Goal: Task Accomplishment & Management: Use online tool/utility

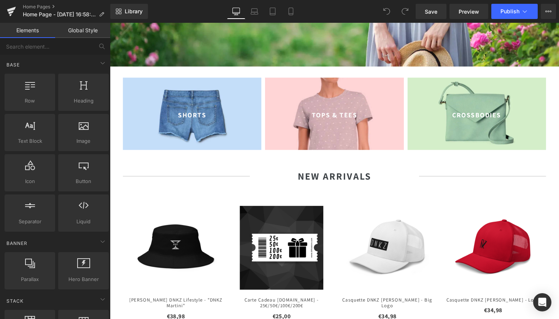
scroll to position [286, 0]
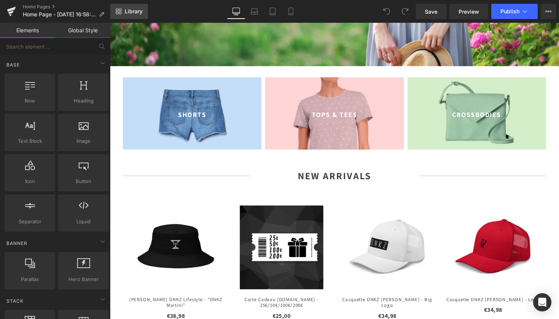
click at [140, 9] on span "Library" at bounding box center [134, 11] width 18 height 7
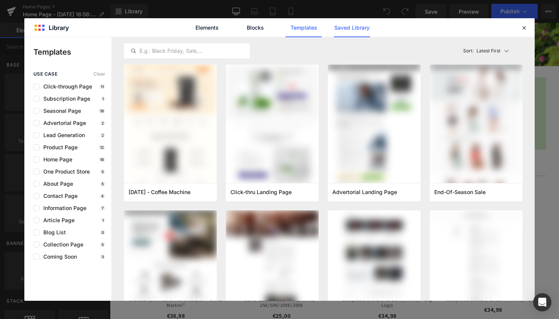
click at [354, 31] on link "Saved Library" at bounding box center [352, 27] width 36 height 19
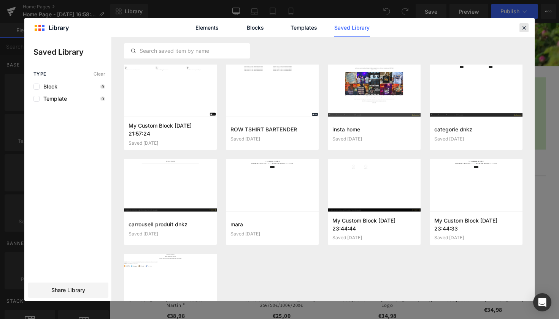
click at [526, 26] on icon at bounding box center [524, 27] width 7 height 7
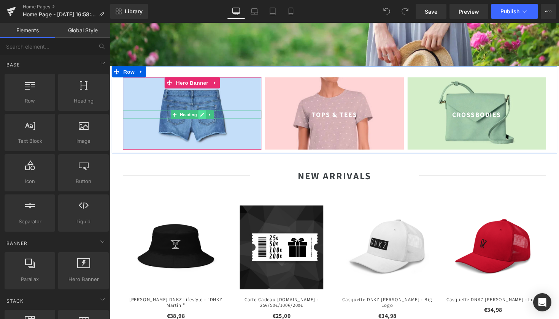
click at [203, 115] on icon at bounding box center [205, 117] width 4 height 4
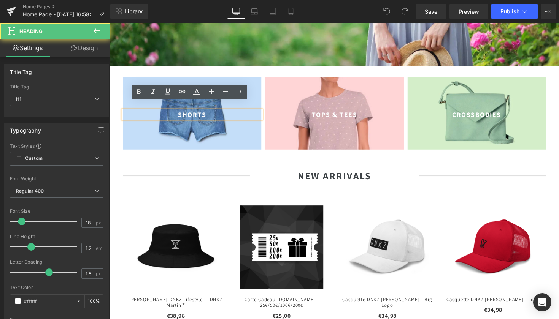
click at [200, 113] on b "SHORTS" at bounding box center [194, 117] width 29 height 9
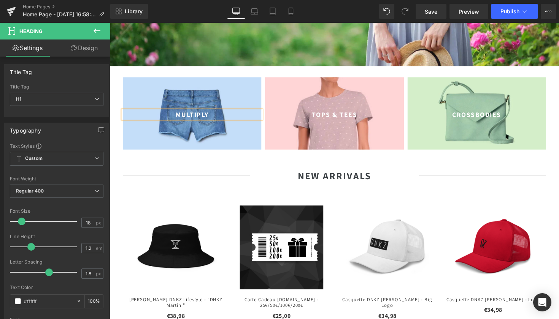
click at [205, 144] on div "MULTIPLY Heading Hero Banner TOPS & TEES Heading Hero Banner [GEOGRAPHIC_DATA] …" at bounding box center [340, 111] width 456 height 89
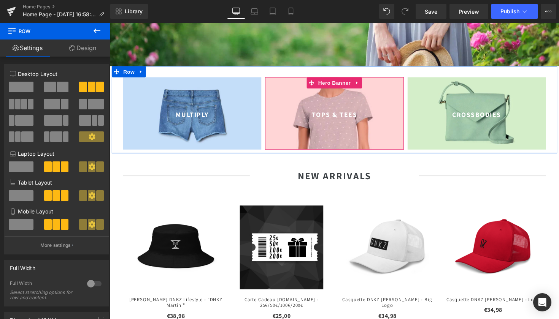
click at [335, 113] on span "Heading" at bounding box center [336, 117] width 21 height 9
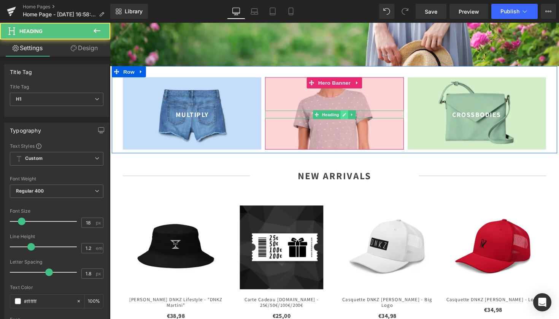
click at [350, 115] on icon at bounding box center [350, 117] width 4 height 5
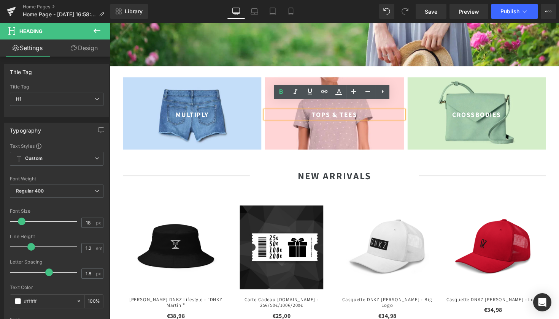
click at [357, 113] on b "TOPS & TEES" at bounding box center [340, 117] width 47 height 9
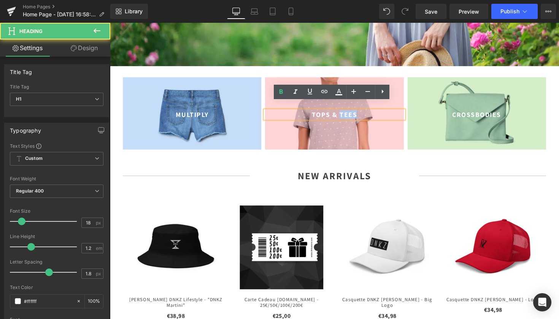
click at [357, 113] on b "TOPS & TEES" at bounding box center [340, 117] width 47 height 9
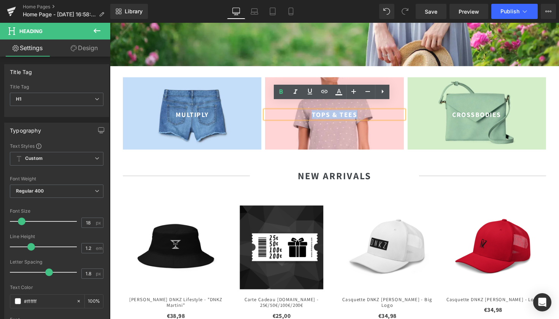
click at [357, 113] on b "TOPS & TEES" at bounding box center [340, 117] width 47 height 9
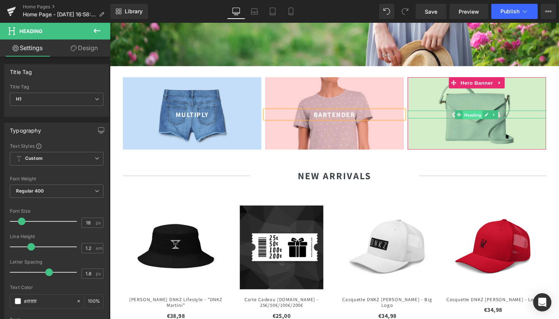
click at [490, 113] on span "Heading" at bounding box center [482, 117] width 21 height 9
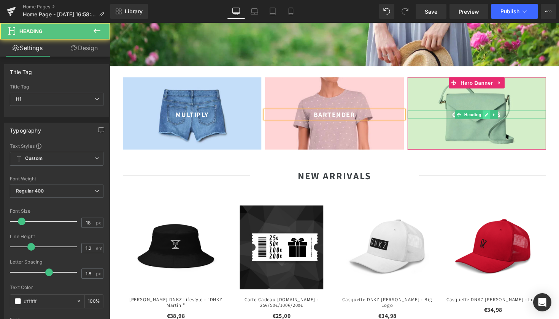
click at [494, 115] on icon at bounding box center [496, 117] width 4 height 5
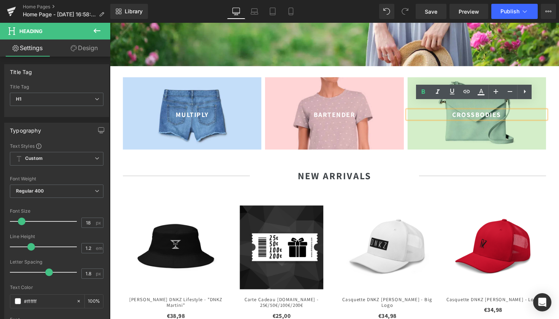
click at [501, 113] on b "CROSSBODIES" at bounding box center [486, 117] width 50 height 9
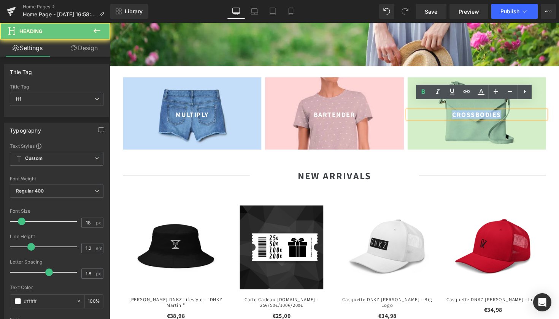
click at [501, 113] on b "CROSSBODIES" at bounding box center [486, 117] width 50 height 9
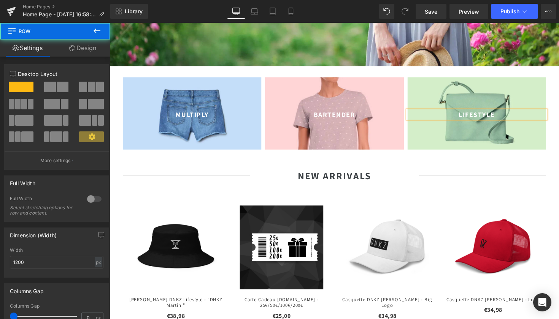
click at [491, 157] on div "NEW ARRIVALS Heading (P) Image (P) Title" at bounding box center [340, 325] width 456 height 337
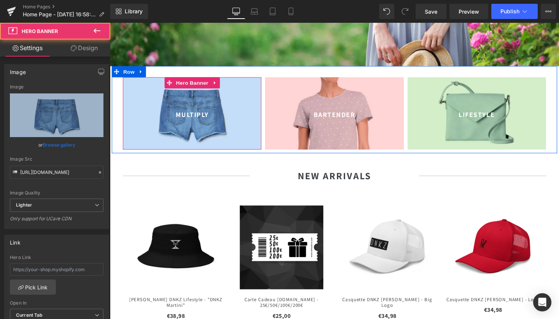
click at [230, 83] on div at bounding box center [194, 116] width 142 height 74
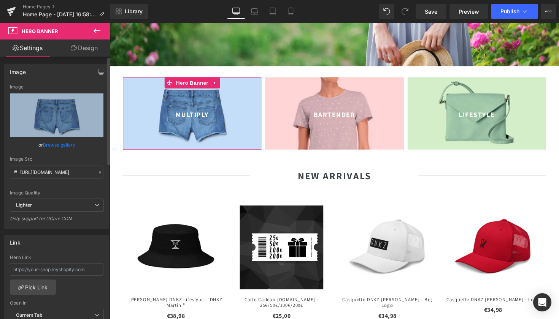
click at [66, 144] on link "Browse gallery" at bounding box center [59, 144] width 32 height 13
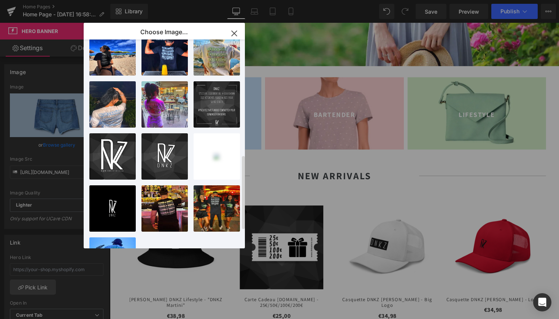
scroll to position [348, 0]
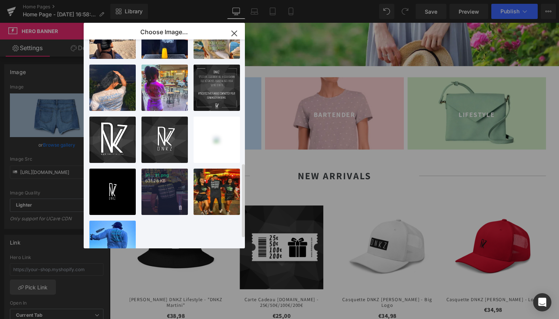
click at [169, 197] on div "31...31.png 631.26 KB" at bounding box center [164, 192] width 46 height 46
type input "[URL][DOMAIN_NAME]"
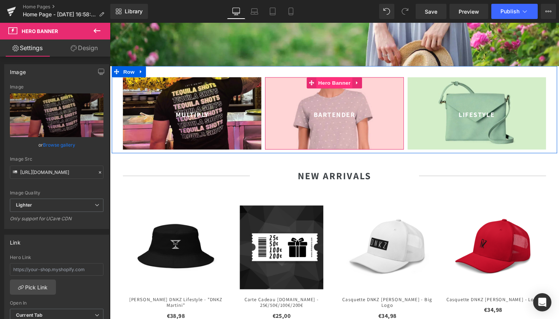
click at [335, 79] on span "Hero Banner" at bounding box center [339, 84] width 37 height 11
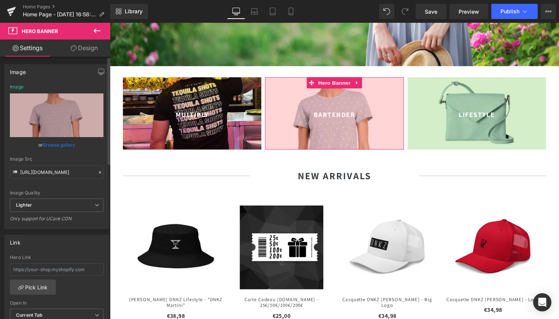
click at [59, 149] on link "Browse gallery" at bounding box center [59, 144] width 32 height 13
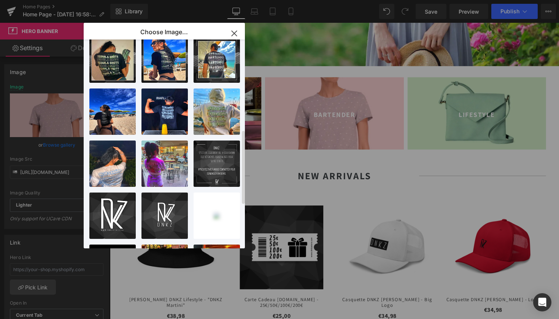
scroll to position [237, 0]
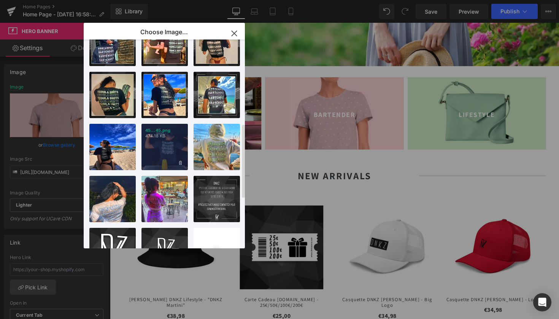
click at [166, 151] on div "45...45.png 474.18 KB" at bounding box center [164, 147] width 46 height 46
type input "[URL][DOMAIN_NAME]"
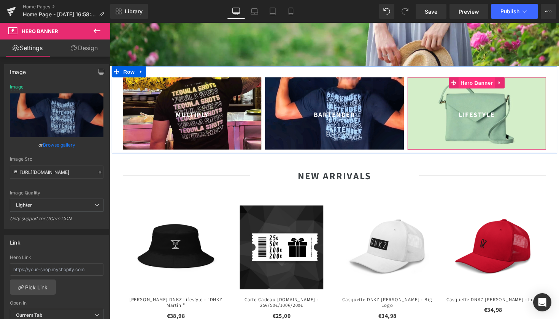
click at [487, 79] on span "Hero Banner" at bounding box center [485, 84] width 37 height 11
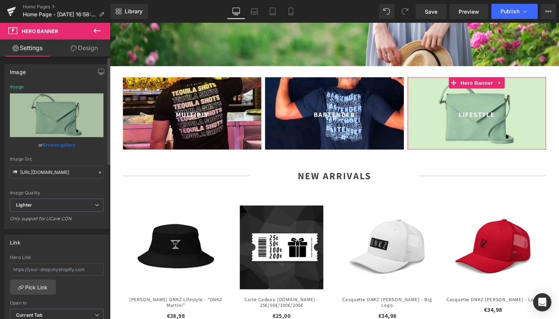
click at [61, 146] on link "Browse gallery" at bounding box center [59, 144] width 32 height 13
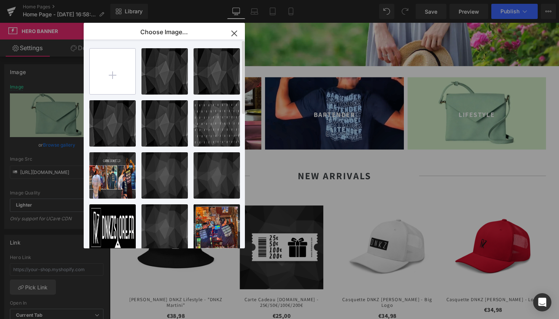
scroll to position [0, 0]
click at [122, 79] on input "file" at bounding box center [113, 72] width 46 height 46
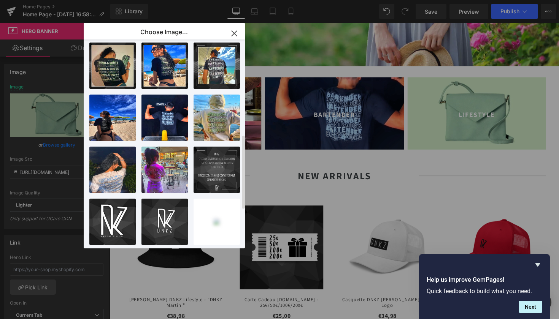
scroll to position [268, 0]
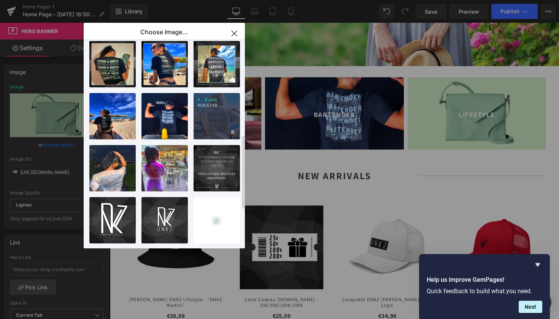
click at [210, 126] on div "9...9.png 804.51 KB" at bounding box center [217, 116] width 46 height 46
type input "[URL][DOMAIN_NAME]"
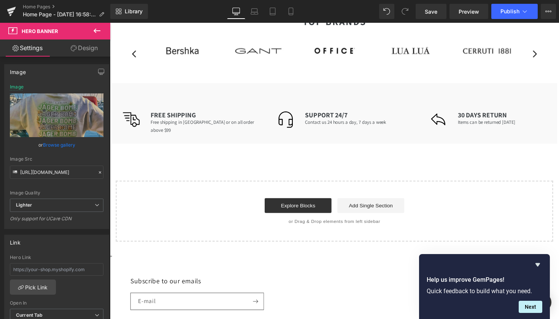
scroll to position [1512, 0]
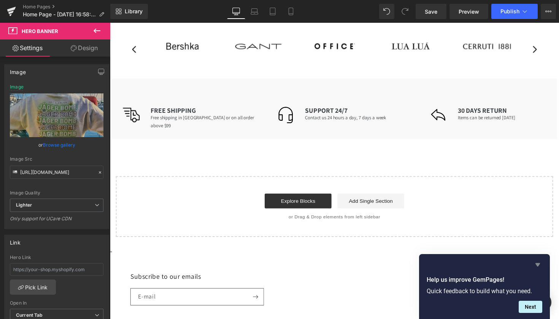
click at [537, 266] on icon "Hide survey" at bounding box center [537, 265] width 9 height 9
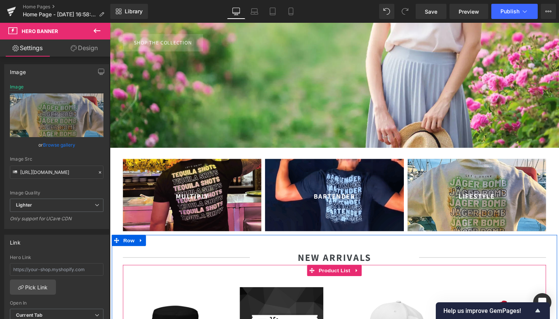
scroll to position [199, 0]
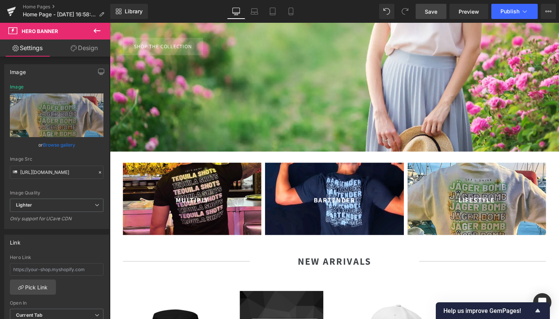
click at [437, 13] on span "Save" at bounding box center [431, 12] width 13 height 8
